Goal: Information Seeking & Learning: Check status

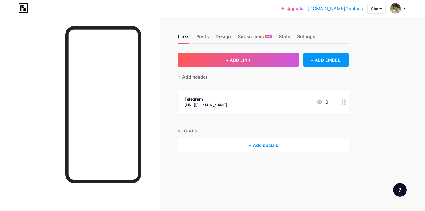
click at [343, 103] on icon at bounding box center [344, 101] width 4 height 5
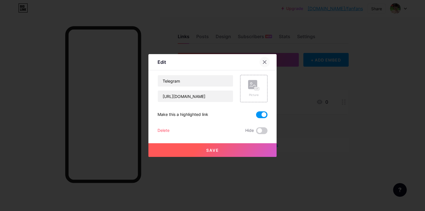
click at [265, 59] on div at bounding box center [264, 62] width 10 height 10
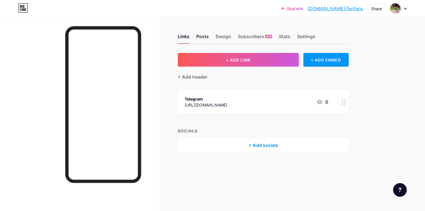
click at [197, 36] on div "Posts" at bounding box center [202, 38] width 13 height 10
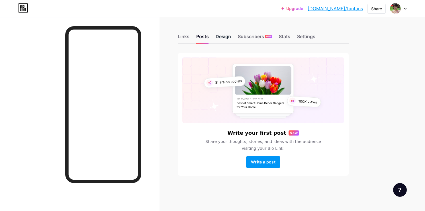
click at [226, 37] on div "Design" at bounding box center [223, 38] width 15 height 10
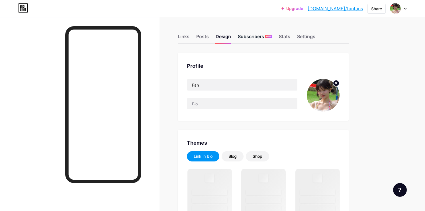
click at [257, 36] on div "Subscribers NEW" at bounding box center [255, 38] width 34 height 10
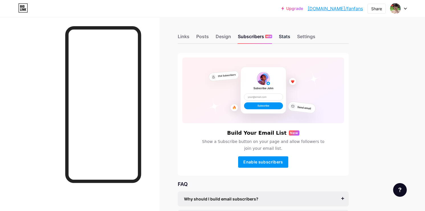
click at [288, 36] on div "Stats" at bounding box center [284, 38] width 11 height 10
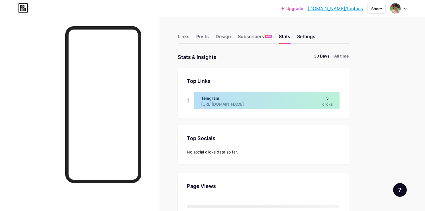
click at [310, 36] on div "Settings" at bounding box center [306, 38] width 18 height 10
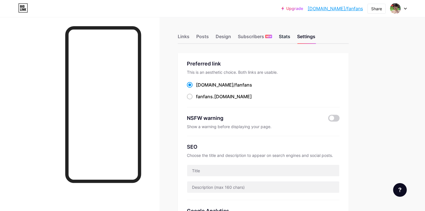
click at [287, 38] on div "Stats" at bounding box center [284, 38] width 11 height 10
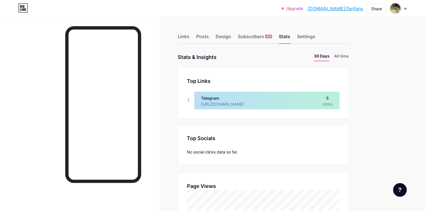
scroll to position [211, 425]
drag, startPoint x: 327, startPoint y: 99, endPoint x: 334, endPoint y: 107, distance: 10.3
click at [334, 107] on div at bounding box center [266, 101] width 145 height 18
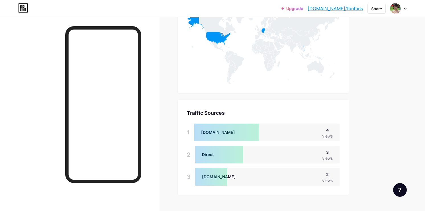
scroll to position [335, 0]
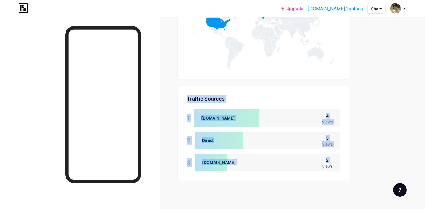
drag, startPoint x: 179, startPoint y: 102, endPoint x: 291, endPoint y: 164, distance: 128.5
click at [291, 164] on div "Traffic Sources Traffic Sources 1 [DOMAIN_NAME] 4 views 2 Direct 3 views 3 [DOM…" at bounding box center [263, 133] width 171 height 95
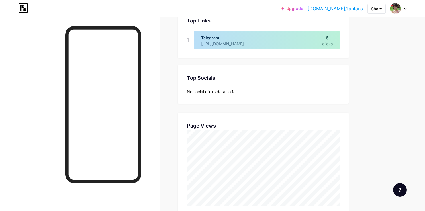
scroll to position [0, 0]
